Goal: Information Seeking & Learning: Compare options

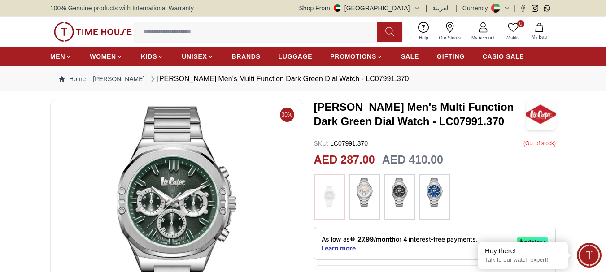
click at [367, 193] on img at bounding box center [364, 192] width 22 height 29
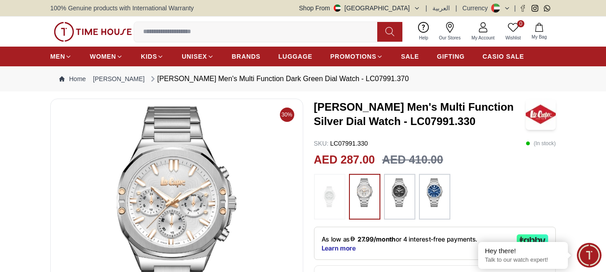
scroll to position [45, 0]
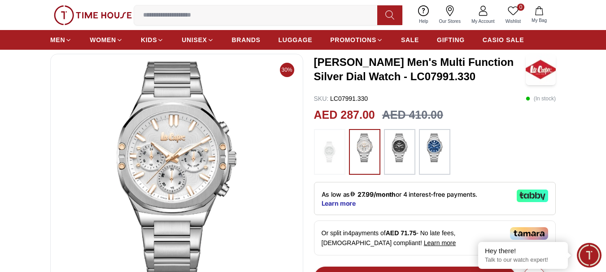
click at [407, 161] on img at bounding box center [399, 148] width 22 height 29
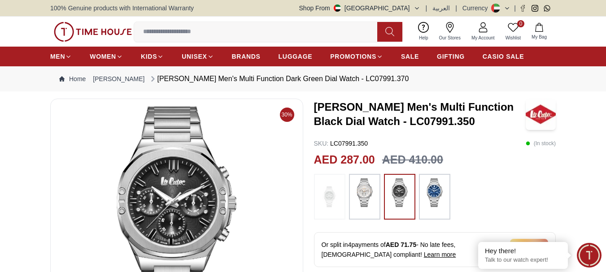
scroll to position [45, 0]
